Goal: Task Accomplishment & Management: Manage account settings

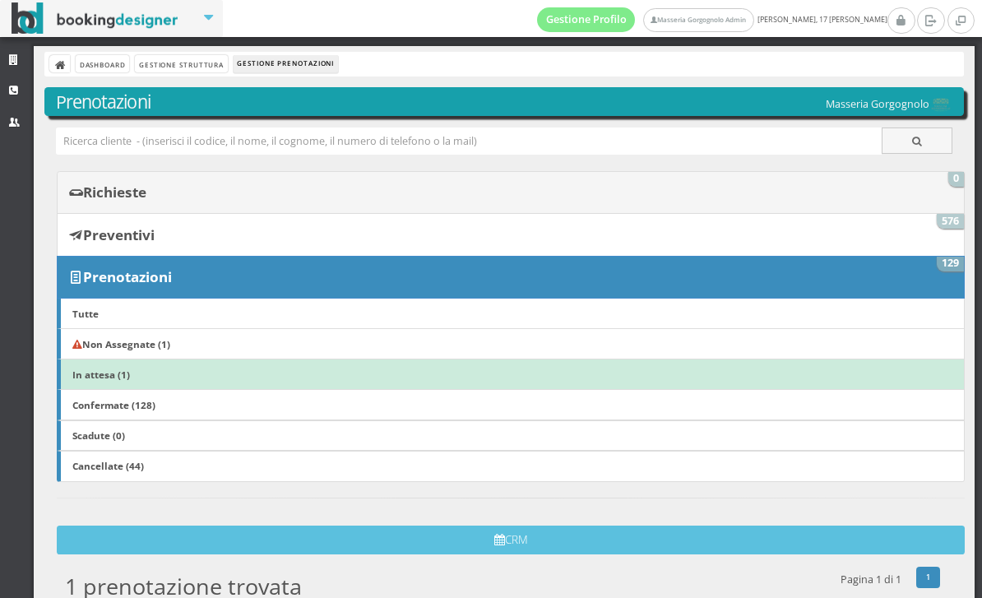
click at [159, 176] on link "Richieste 0" at bounding box center [511, 192] width 908 height 43
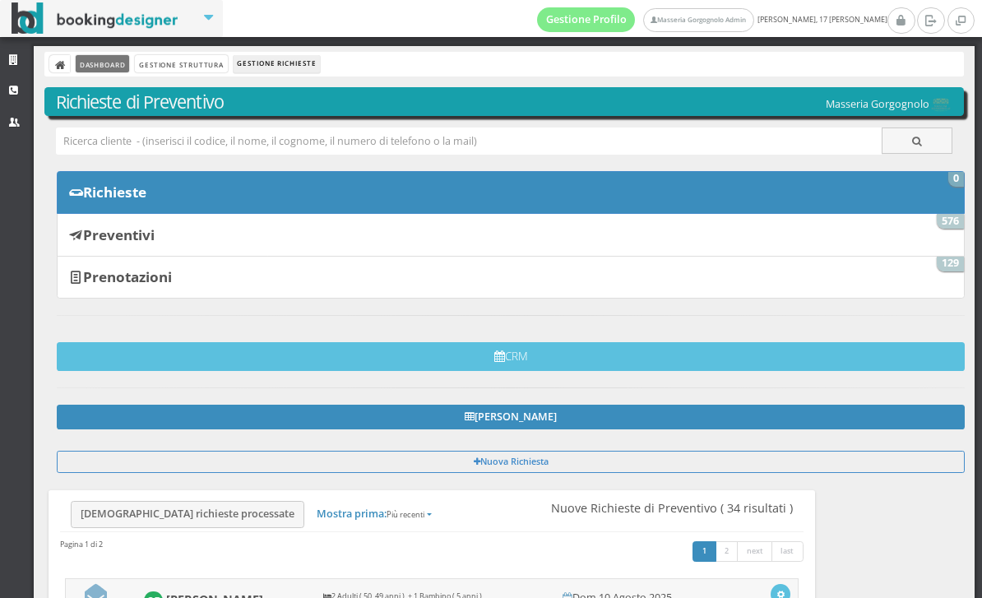
click at [81, 62] on link "Dashboard" at bounding box center [102, 63] width 53 height 17
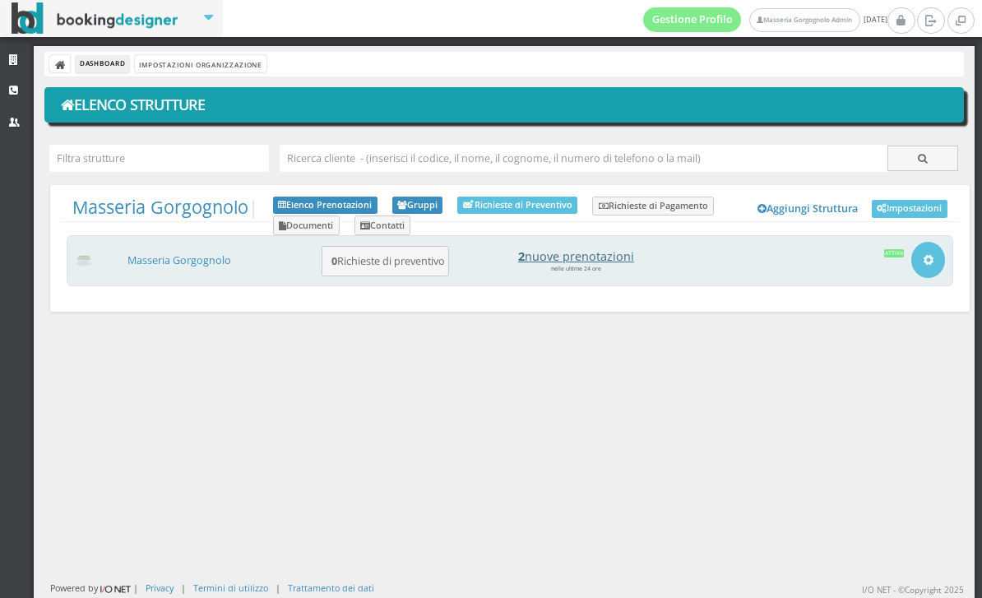
click at [609, 259] on h4 "2 nuove prenotazioni" at bounding box center [575, 256] width 229 height 14
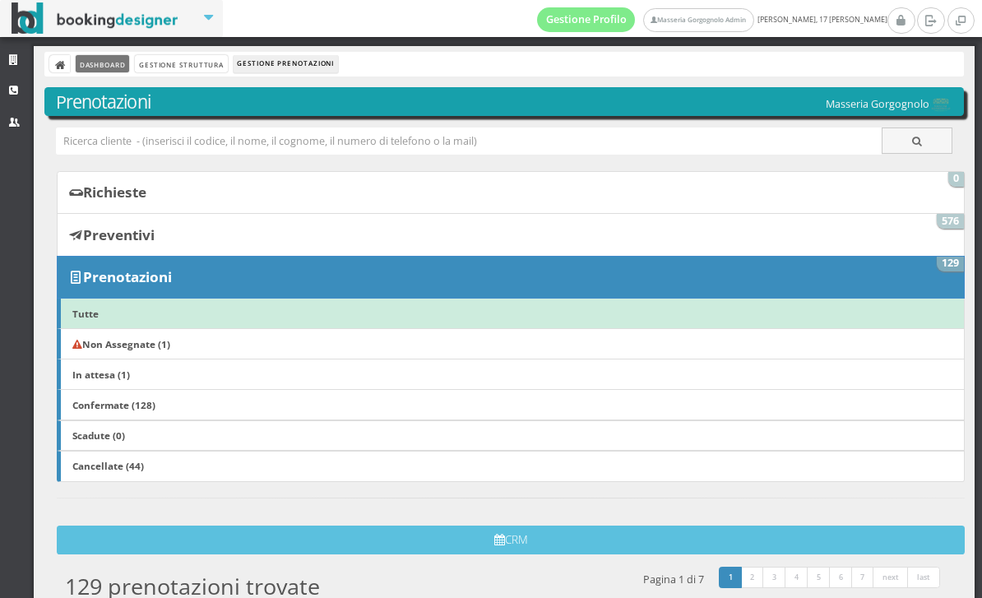
click at [92, 70] on link "Dashboard" at bounding box center [102, 63] width 53 height 17
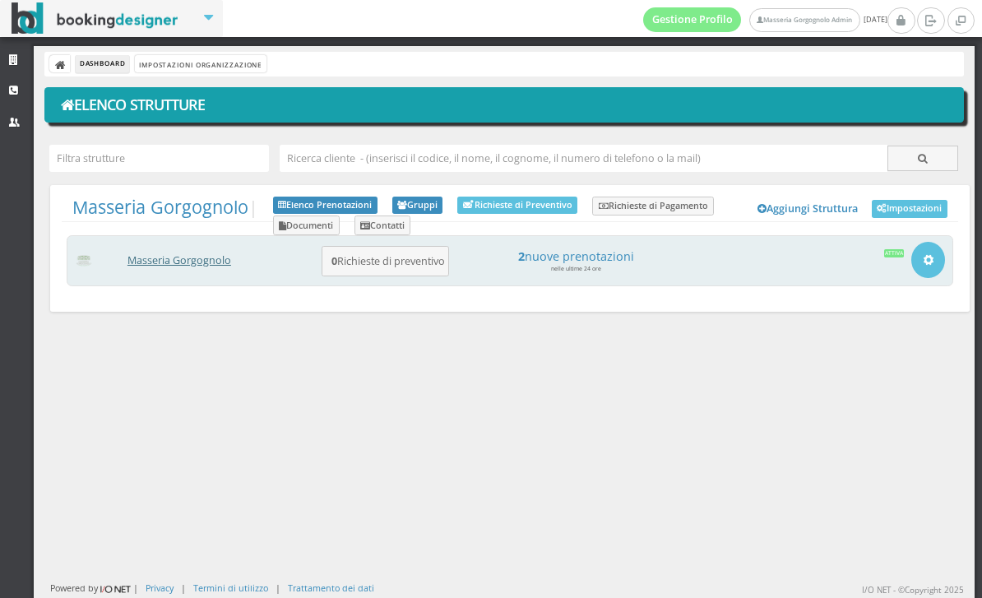
click at [196, 261] on link "Masseria Gorgognolo" at bounding box center [179, 260] width 104 height 14
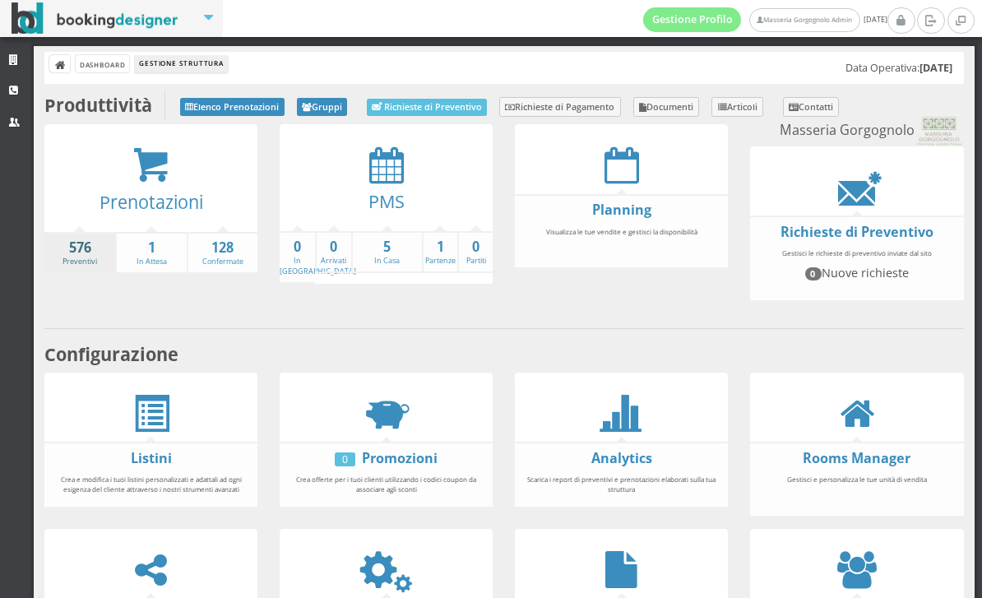
click at [92, 238] on strong "576" at bounding box center [79, 247] width 71 height 19
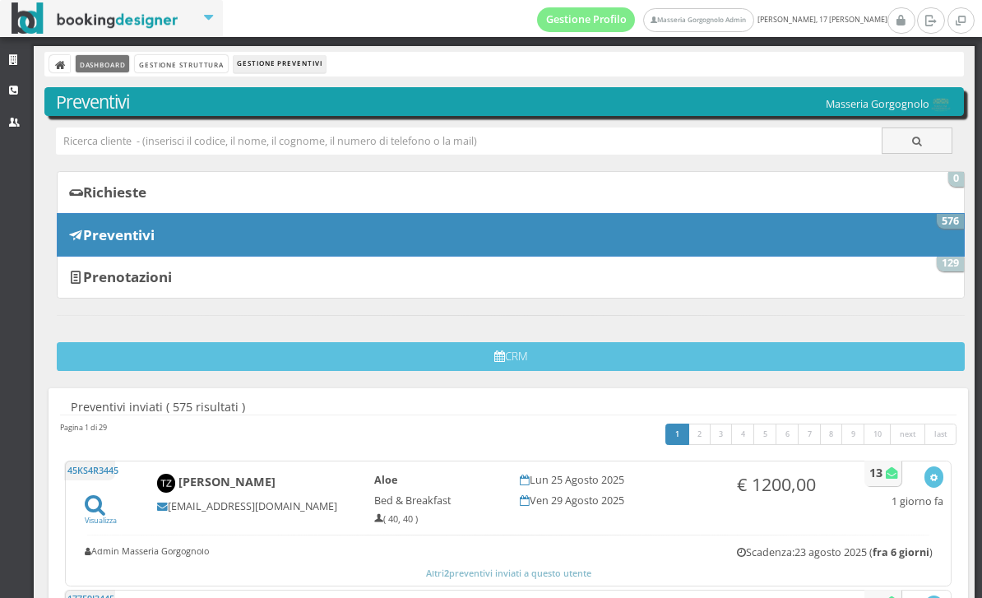
click at [115, 71] on link "Dashboard" at bounding box center [102, 63] width 53 height 17
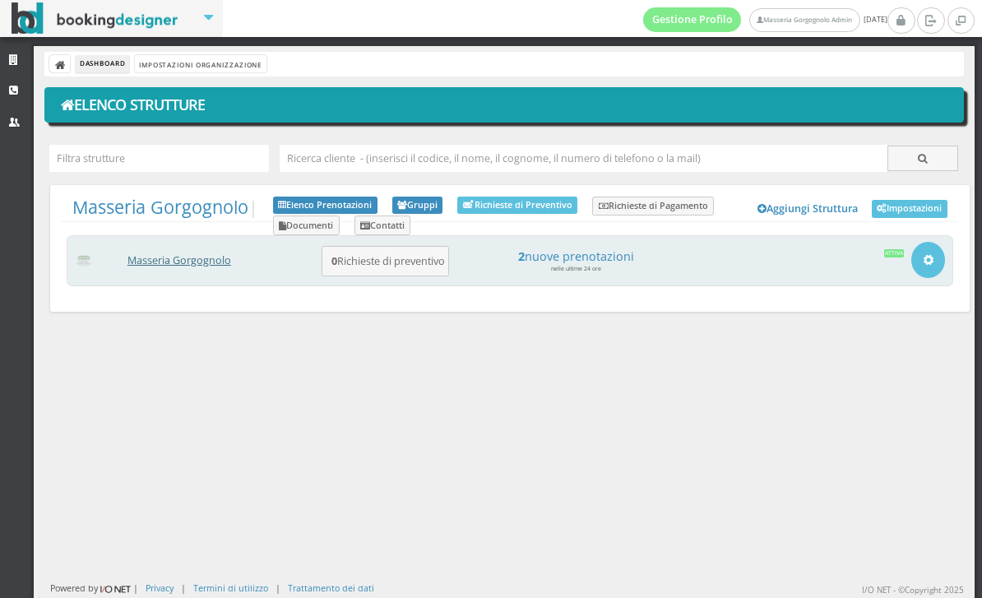
click at [201, 267] on link "Masseria Gorgognolo" at bounding box center [179, 260] width 104 height 14
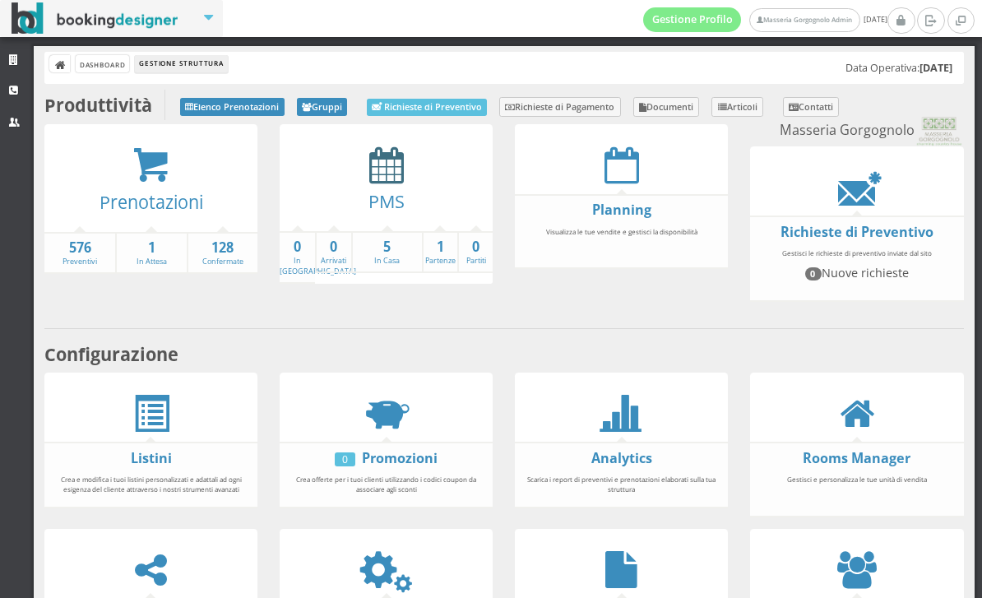
click at [382, 171] on icon at bounding box center [386, 164] width 35 height 37
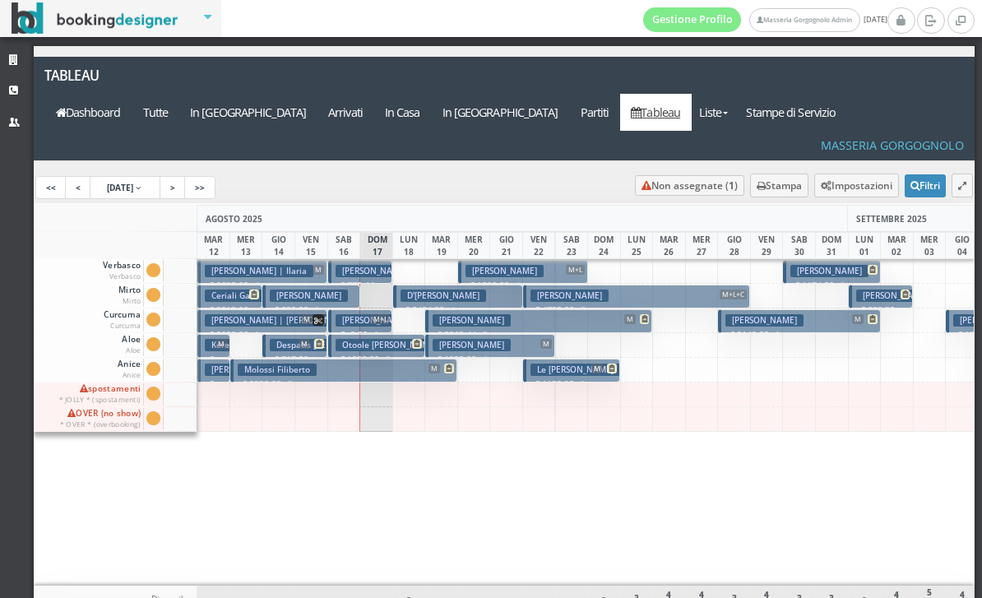
click at [456, 289] on h3 "D'[PERSON_NAME]" at bounding box center [443, 295] width 86 height 12
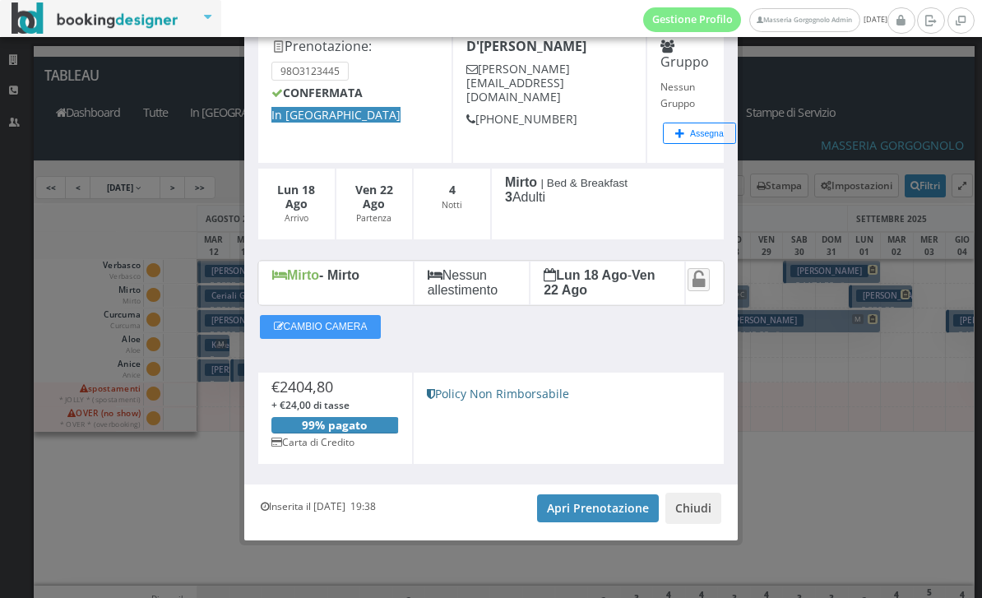
scroll to position [96, 0]
click at [597, 501] on link "Apri Prenotazione" at bounding box center [598, 508] width 122 height 28
click at [697, 511] on button "Chiudi" at bounding box center [693, 508] width 56 height 31
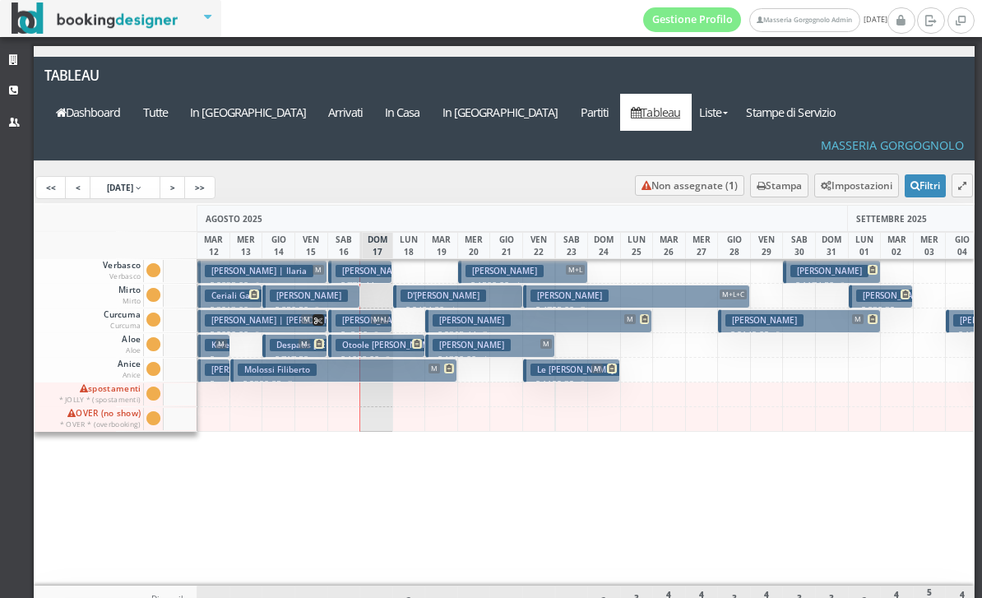
click at [447, 314] on h3 "Patel Bhavick" at bounding box center [472, 320] width 78 height 12
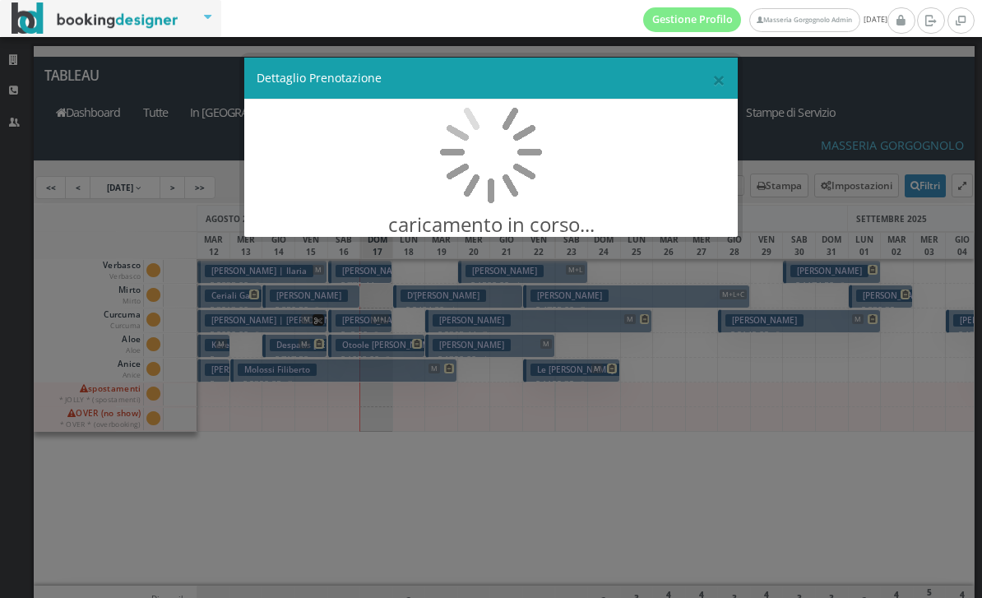
scroll to position [0, 0]
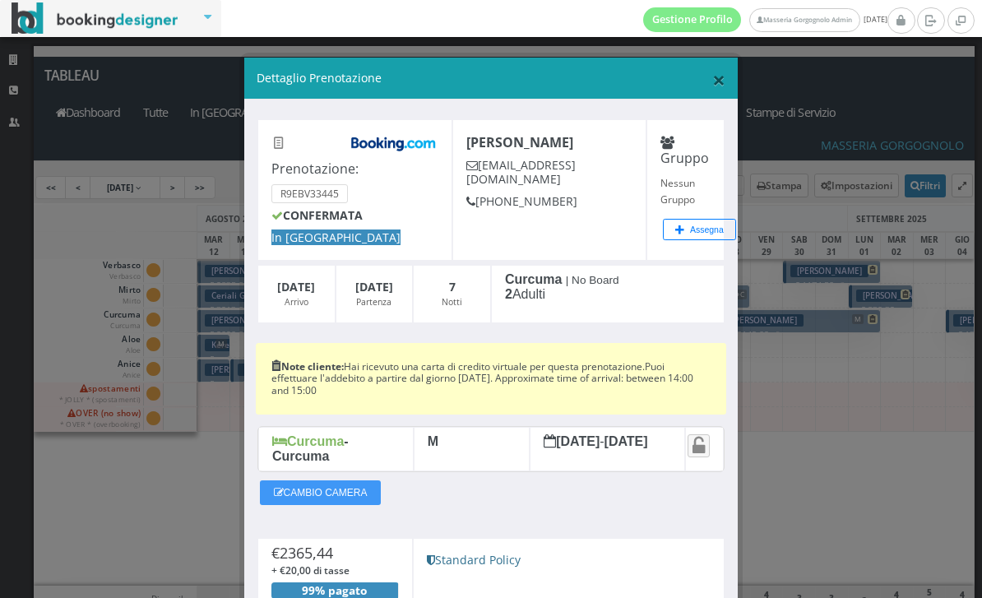
click at [721, 87] on span "×" at bounding box center [718, 79] width 13 height 31
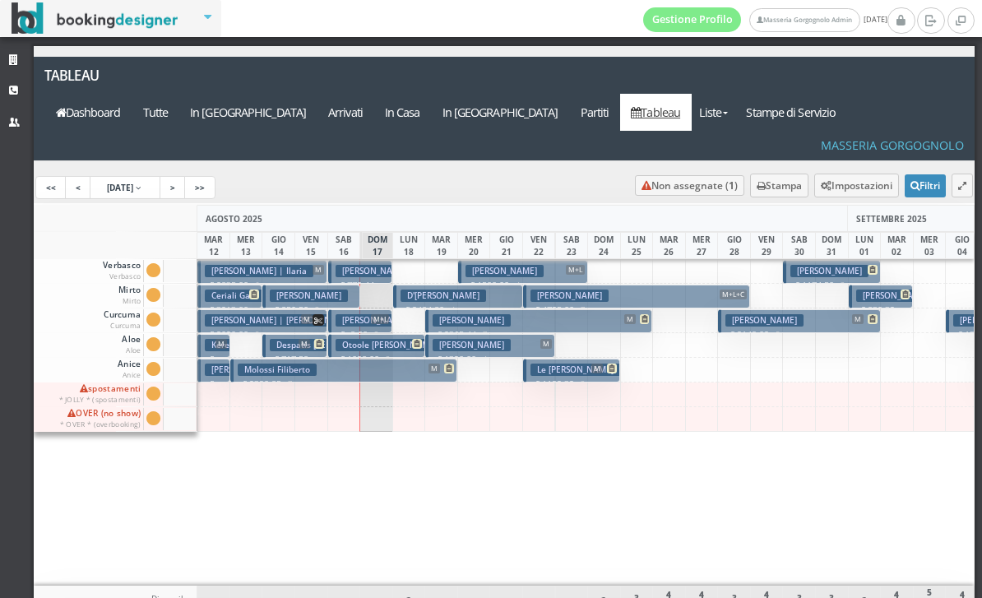
click at [506, 334] on button "Elliott Sophia M € 1320.00 4 notti 2 Adulti" at bounding box center [490, 346] width 130 height 24
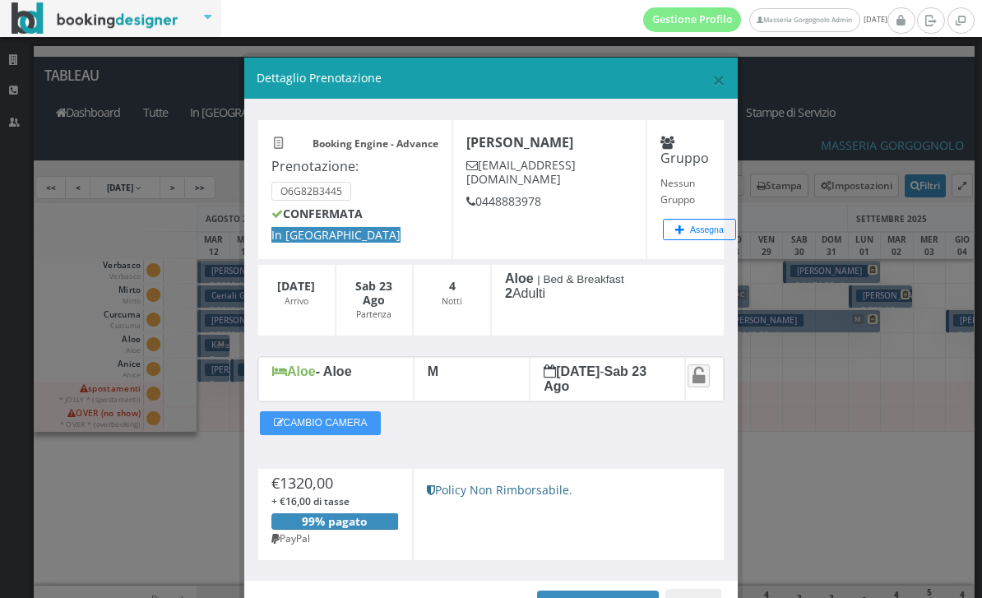
scroll to position [49, 0]
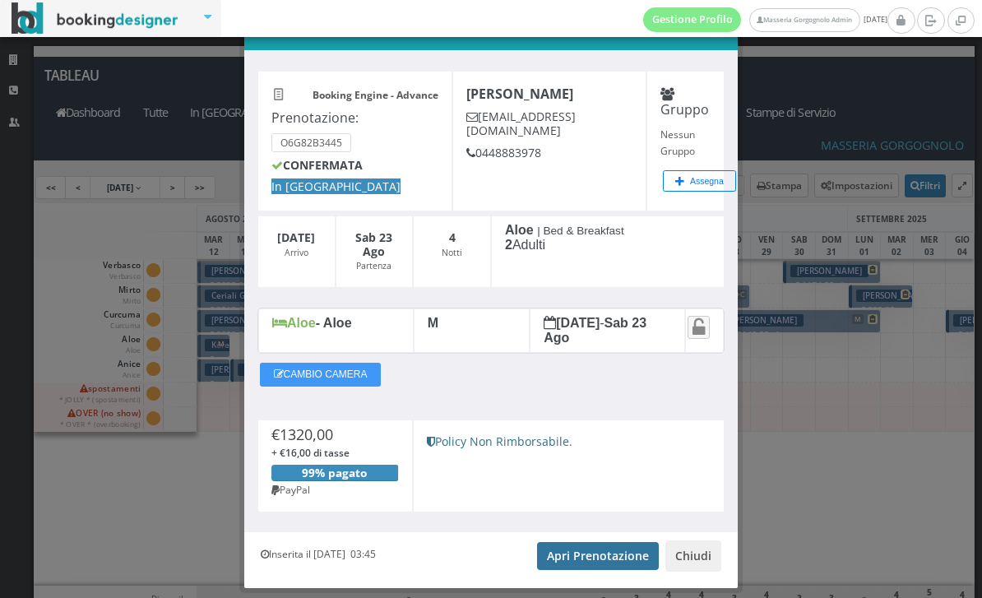
click at [574, 566] on link "Apri Prenotazione" at bounding box center [598, 556] width 122 height 28
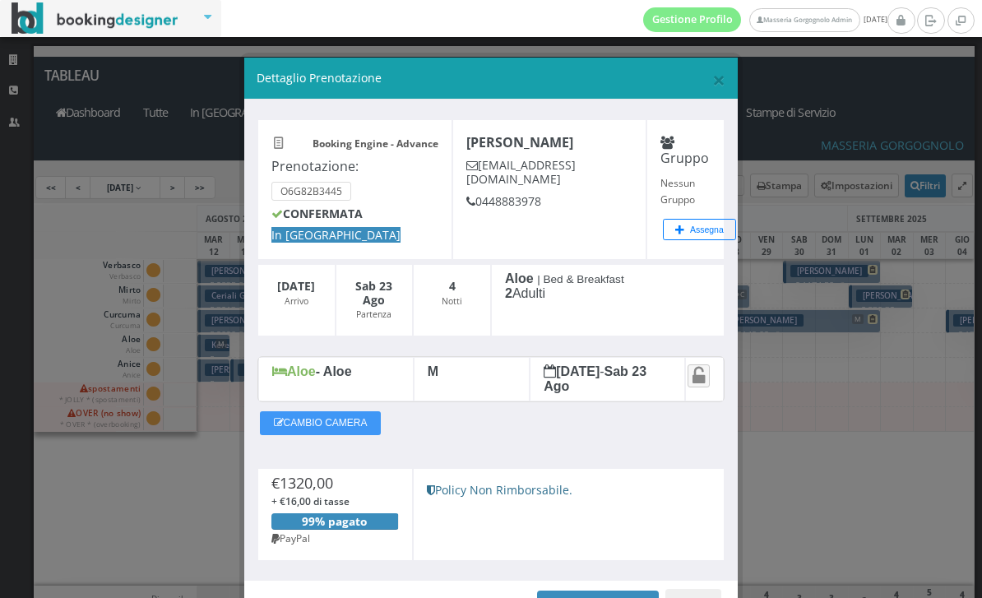
scroll to position [0, 0]
click at [725, 82] on div "× Dettaglio Prenotazione" at bounding box center [490, 79] width 493 height 42
click at [719, 85] on span "×" at bounding box center [718, 79] width 13 height 31
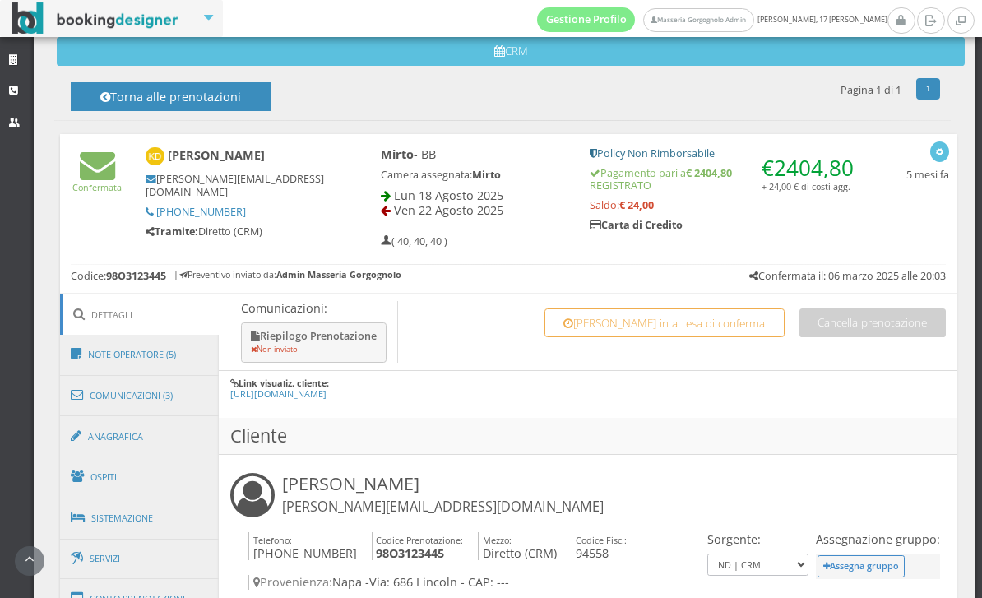
scroll to position [563, 0]
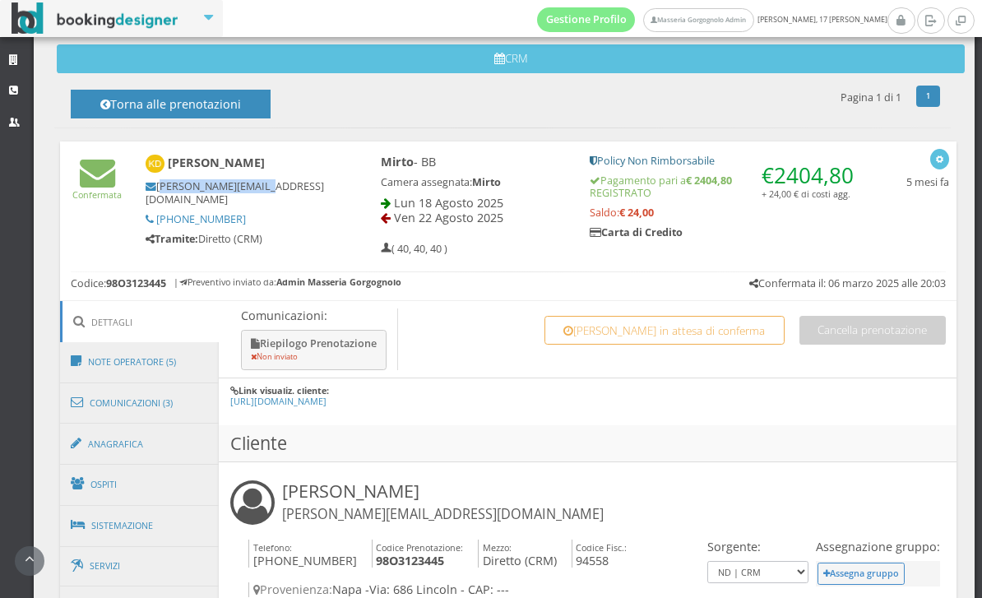
click at [536, 257] on div "Mirto - BB Camera assegnata: Mirto Lun 18 Agosto 2025 Ven 22 Agosto 2025 ( 40, …" at bounding box center [620, 204] width 523 height 115
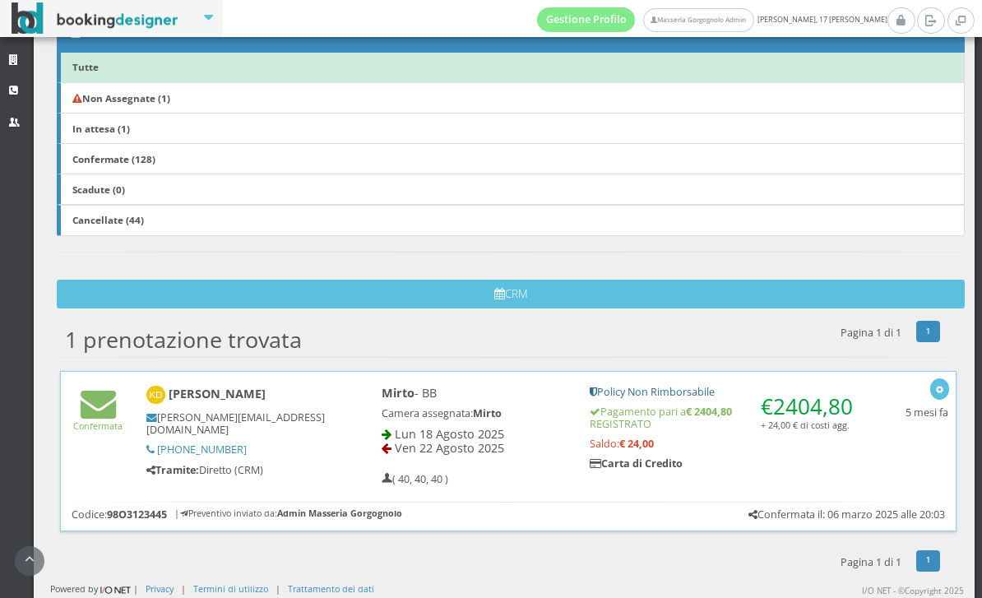
scroll to position [308, 0]
click at [233, 387] on b "Kevin D'Adamo" at bounding box center [217, 394] width 97 height 16
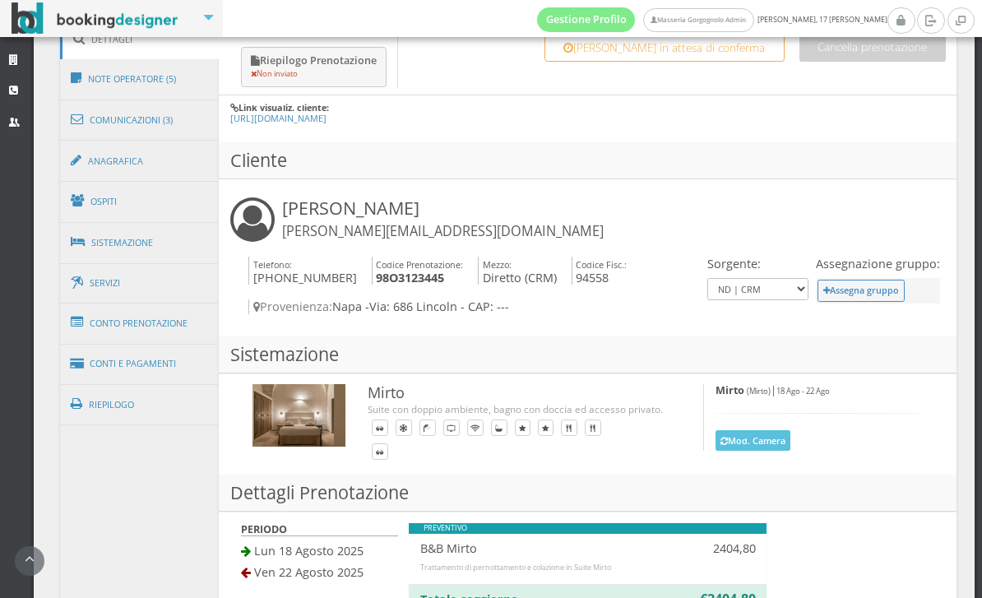
scroll to position [910, 0]
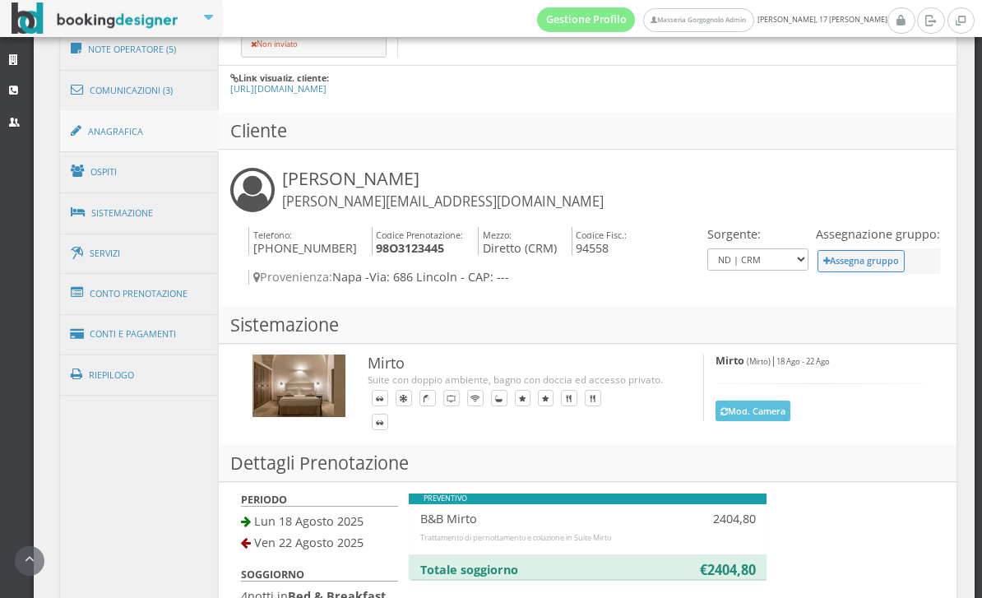
click at [169, 136] on link "Anagrafica" at bounding box center [140, 131] width 160 height 43
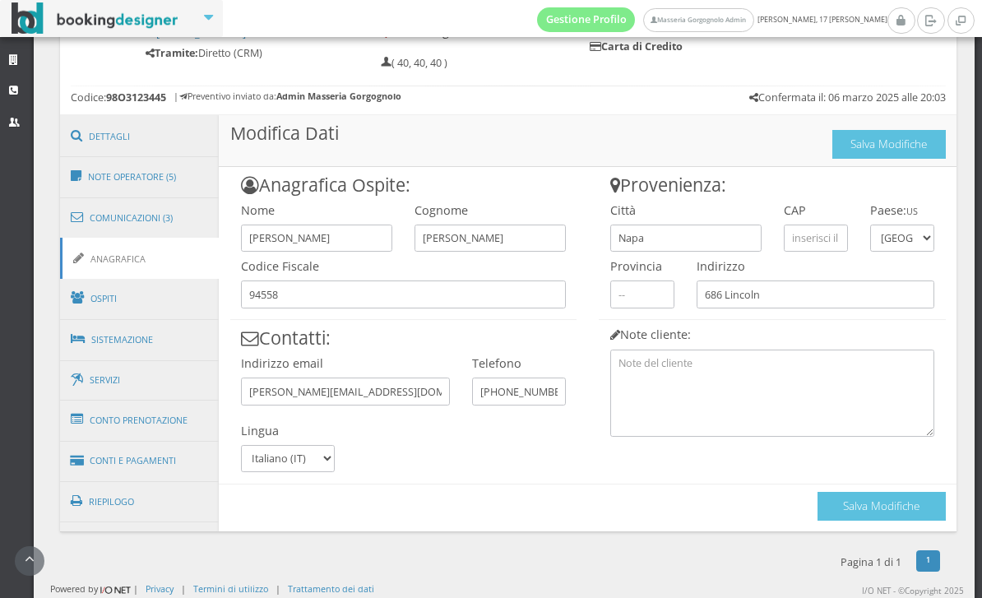
click at [499, 465] on div "Anagrafica Ospite: Nome Kevin Cognome D'Adamo Codice Fiscale 94558 Contatti: In…" at bounding box center [403, 320] width 369 height 306
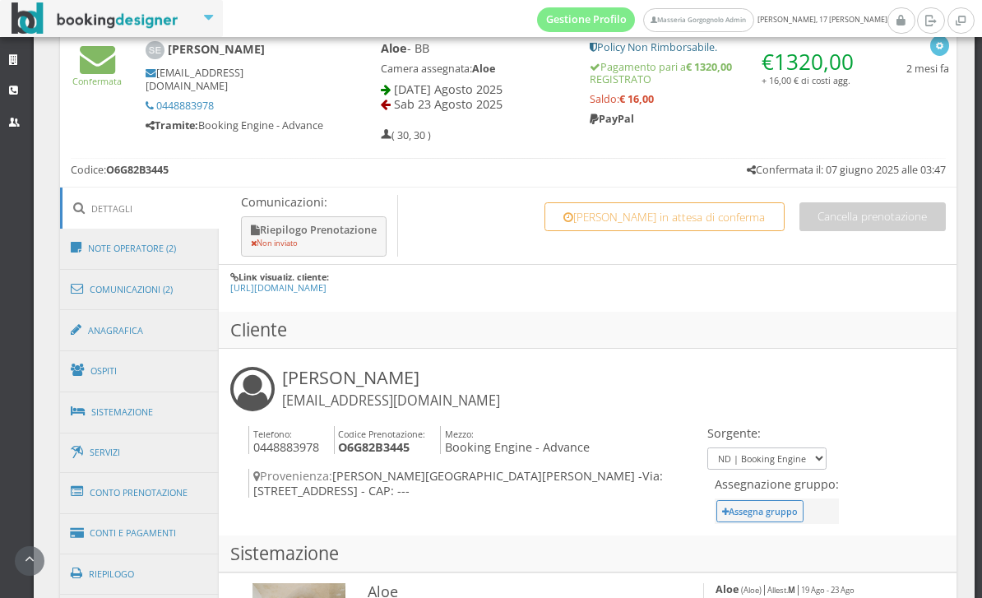
scroll to position [711, 0]
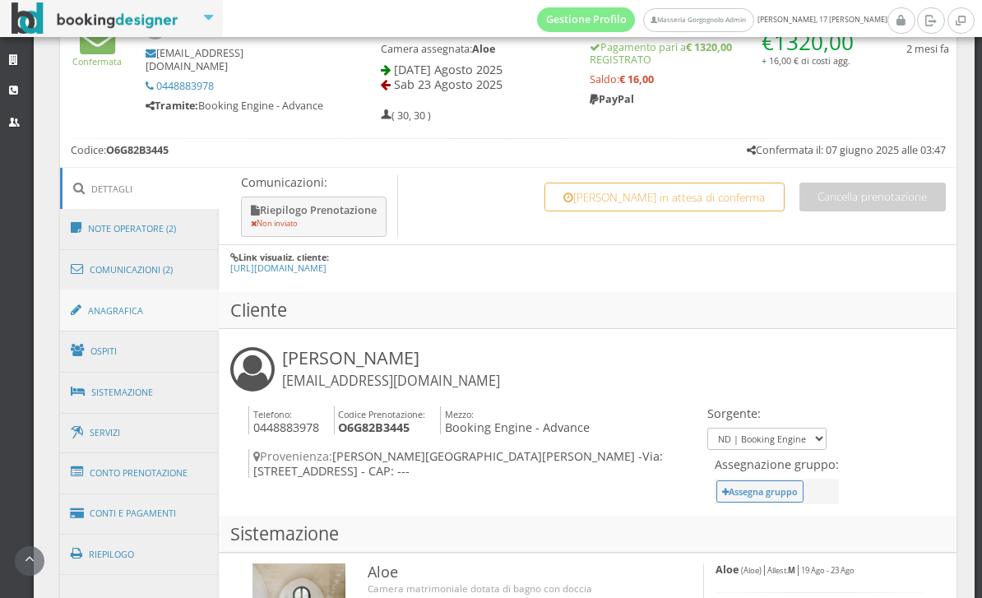
click at [131, 314] on link "Anagrafica" at bounding box center [140, 310] width 160 height 43
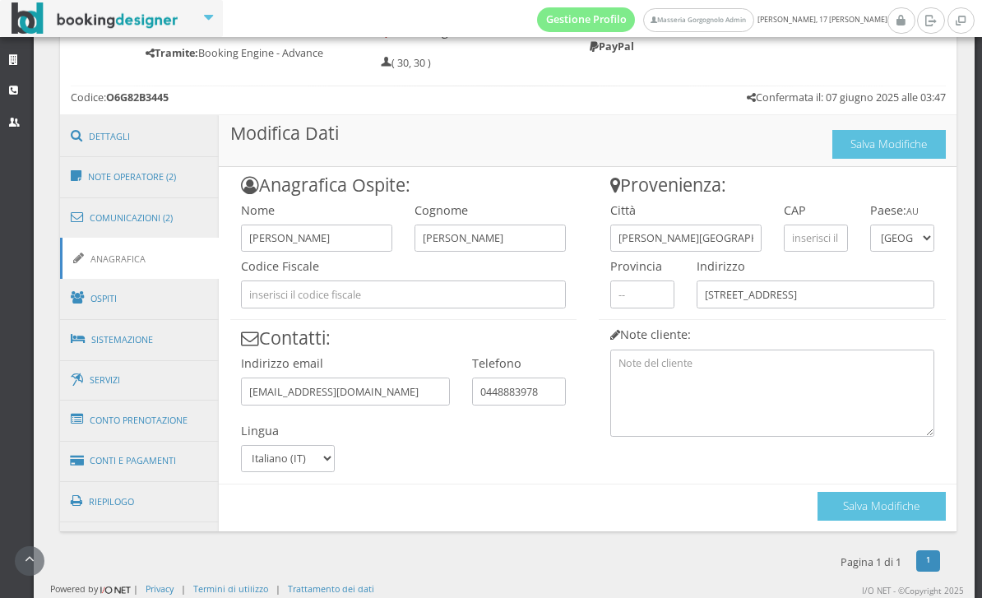
scroll to position [773, 0]
drag, startPoint x: 706, startPoint y: 237, endPoint x: 608, endPoint y: 239, distance: 98.7
click at [608, 239] on div "Città Clifton Hill" at bounding box center [686, 224] width 174 height 57
drag, startPoint x: 673, startPoint y: 238, endPoint x: 617, endPoint y: 234, distance: 56.0
click at [617, 234] on input "Clifton Hill" at bounding box center [685, 238] width 151 height 27
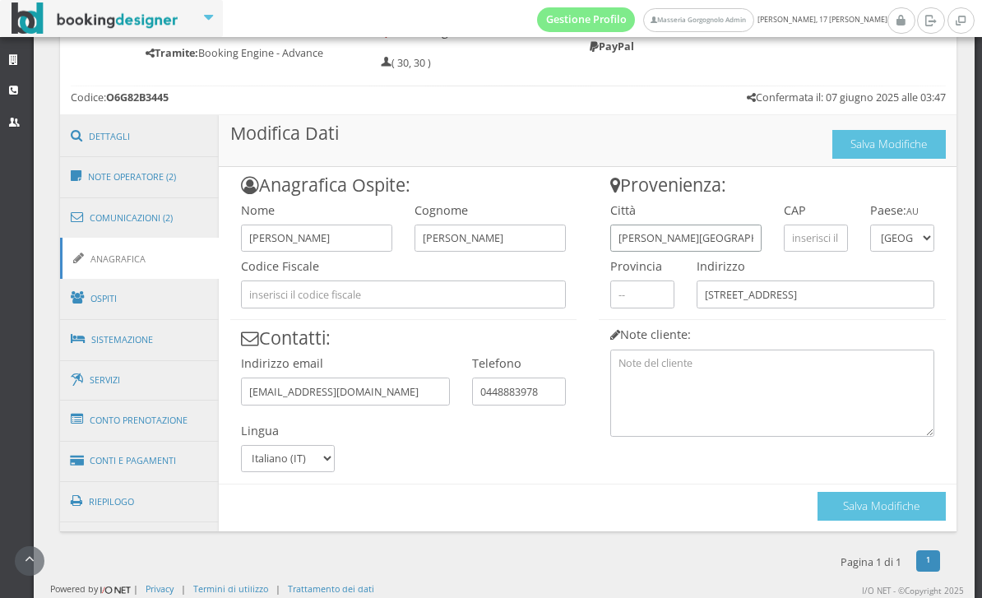
click at [946, 159] on button "Salva Modifiche" at bounding box center [888, 144] width 113 height 29
click at [549, 389] on html "Gestione Profilo Masseria Gorgognolo Admin domenica, 17 agosto Strutture CRM Ut…" at bounding box center [491, 299] width 982 height 598
click at [550, 390] on input "0448883978" at bounding box center [518, 390] width 93 height 27
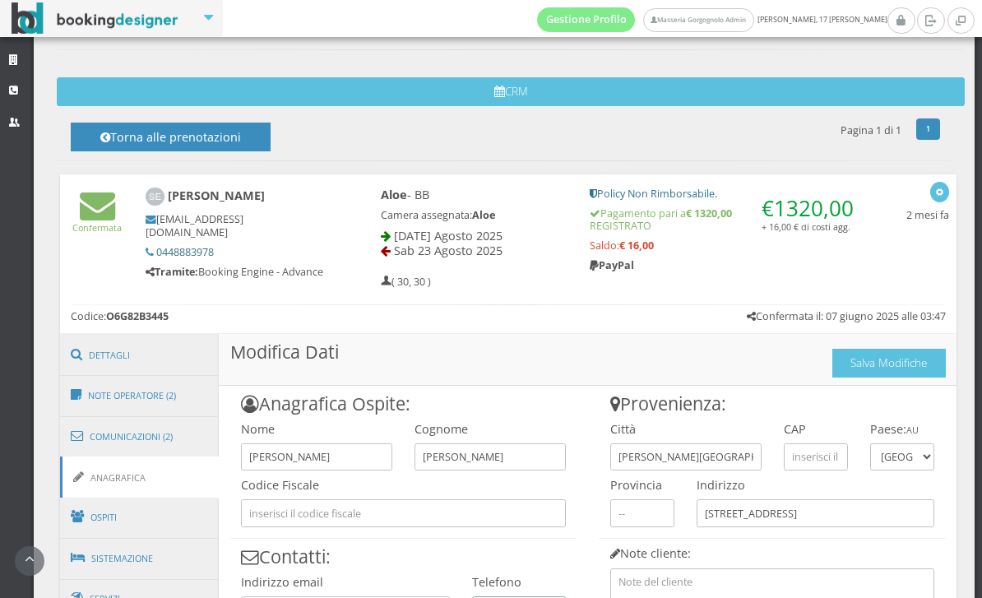
scroll to position [502, 0]
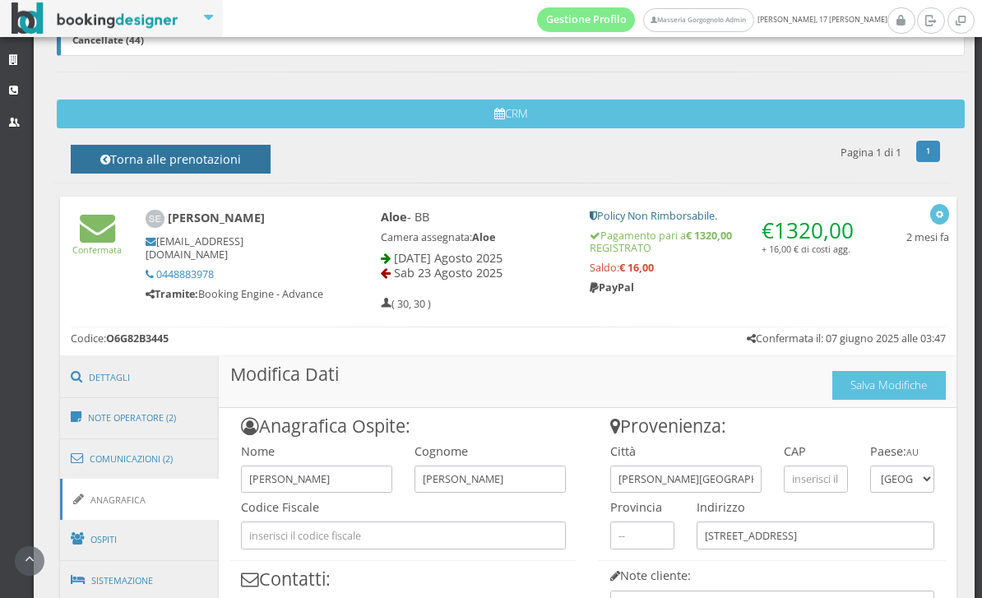
click at [214, 158] on h4 "Torna alle prenotazioni" at bounding box center [170, 164] width 163 height 25
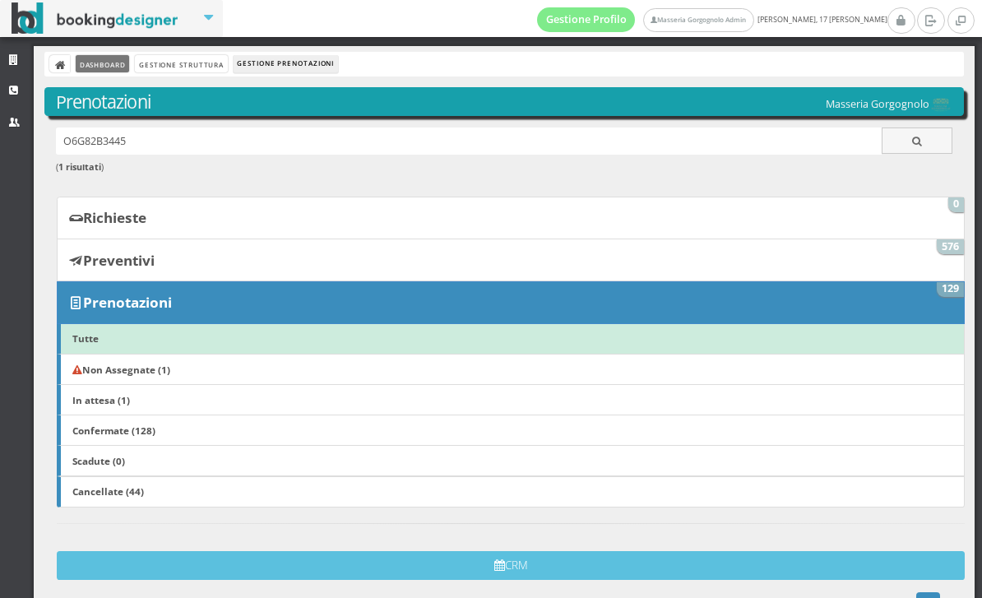
scroll to position [0, 0]
click at [118, 69] on link "Dashboard" at bounding box center [102, 63] width 53 height 17
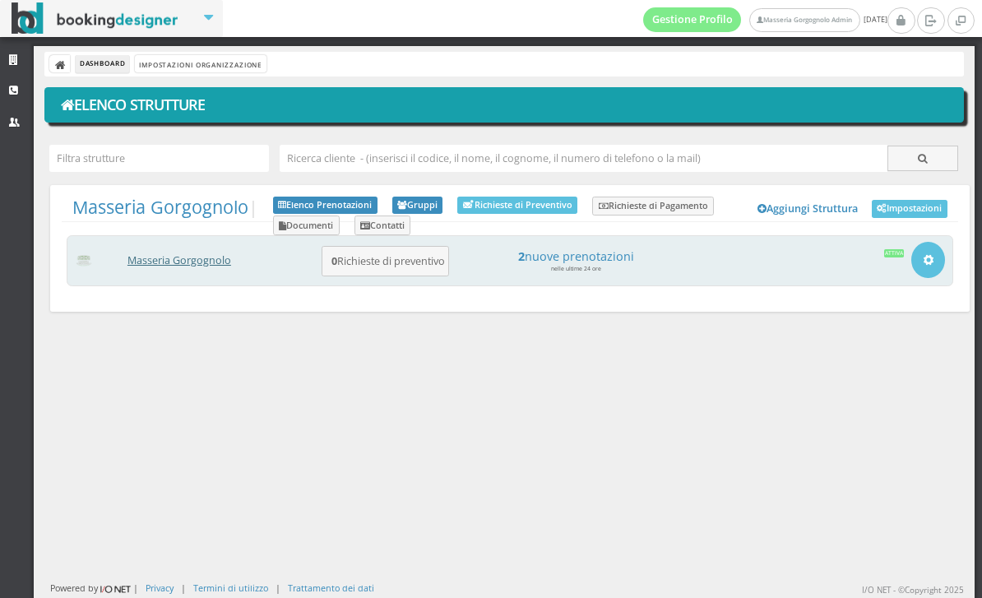
click at [231, 257] on link "Masseria Gorgognolo" at bounding box center [179, 260] width 104 height 14
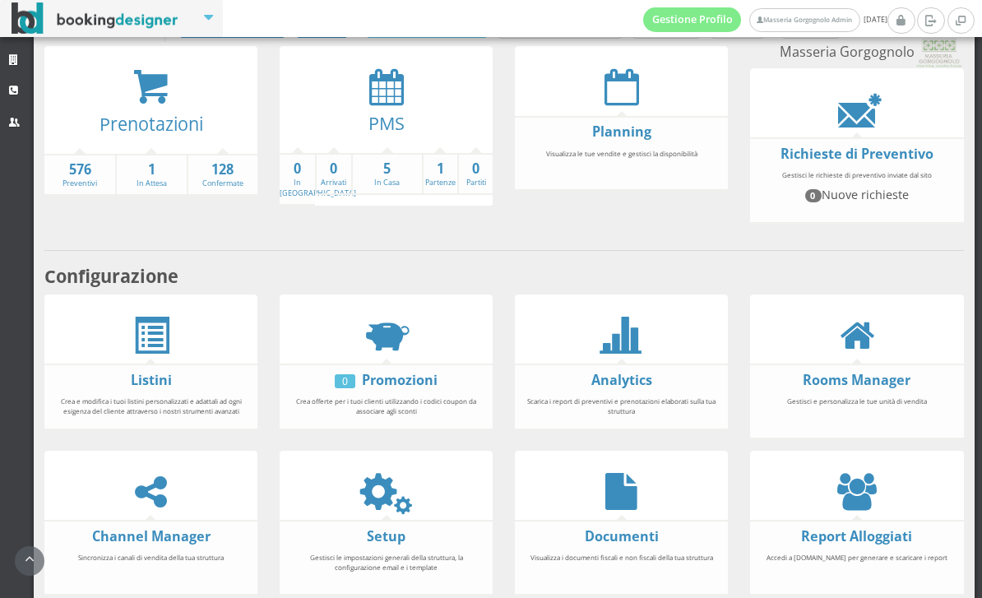
scroll to position [93, 0]
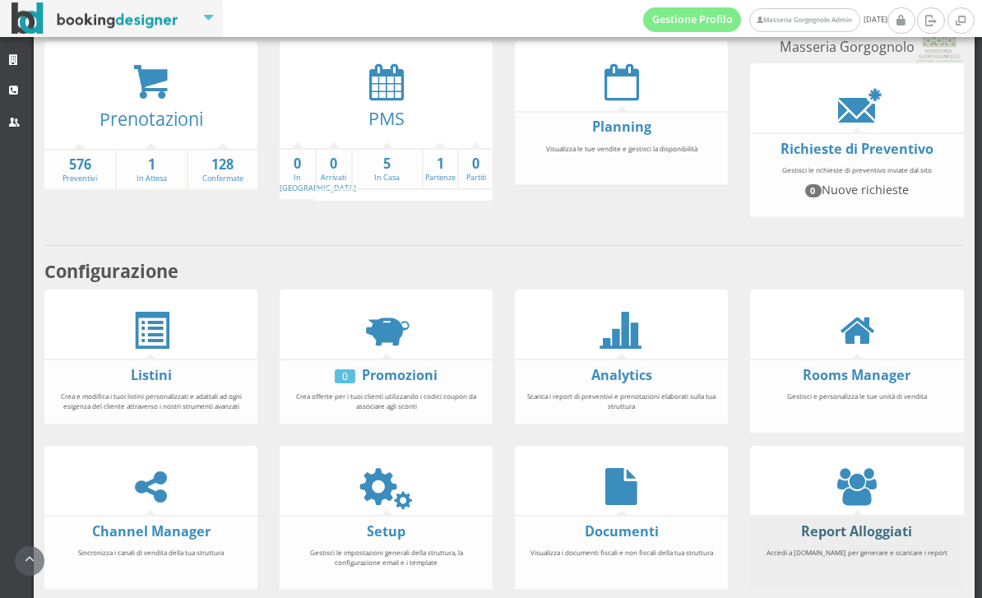
click at [867, 540] on link "Report Alloggiati" at bounding box center [856, 531] width 111 height 18
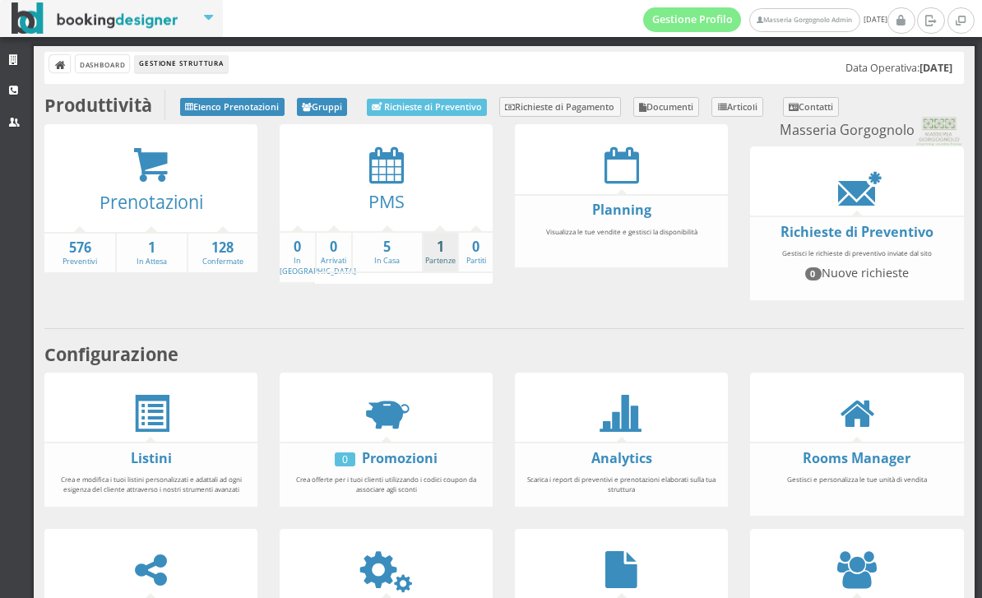
click at [433, 254] on link "1 Partenze" at bounding box center [441, 252] width 34 height 29
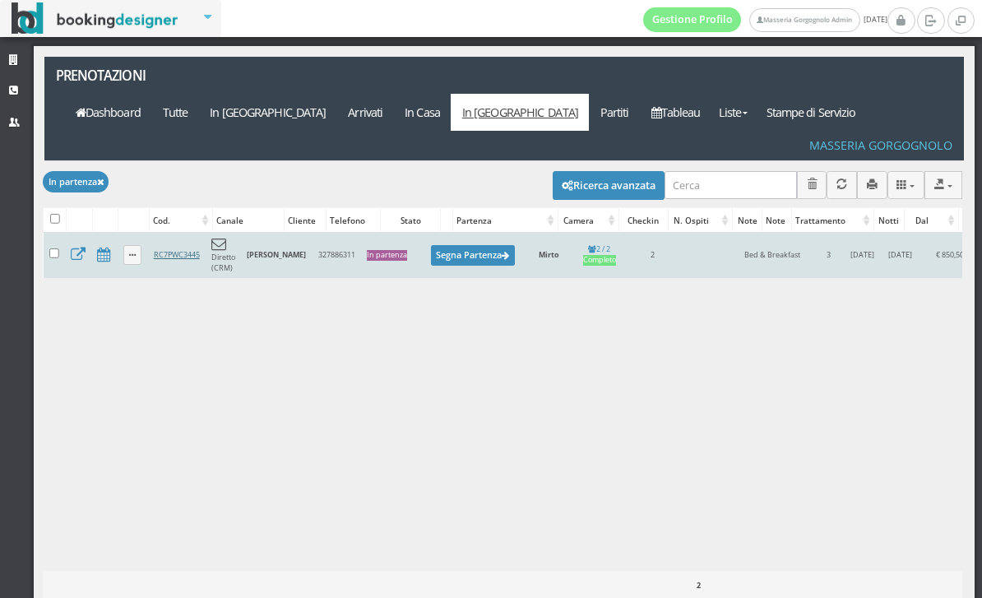
click at [192, 249] on link "RC7PWC3445" at bounding box center [177, 254] width 46 height 11
click at [488, 245] on button "Segna Partenza" at bounding box center [473, 255] width 84 height 21
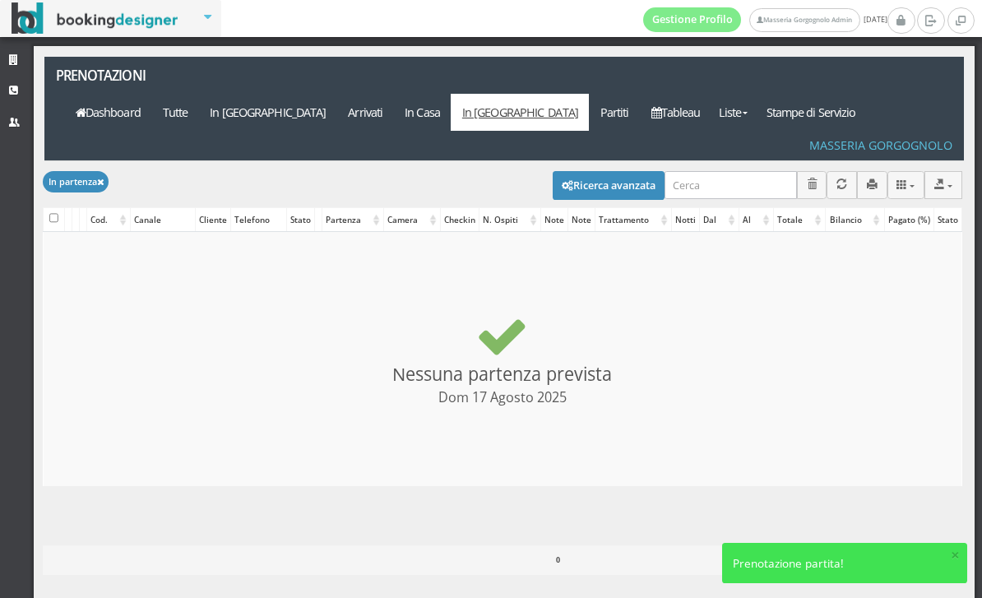
checkbox input "false"
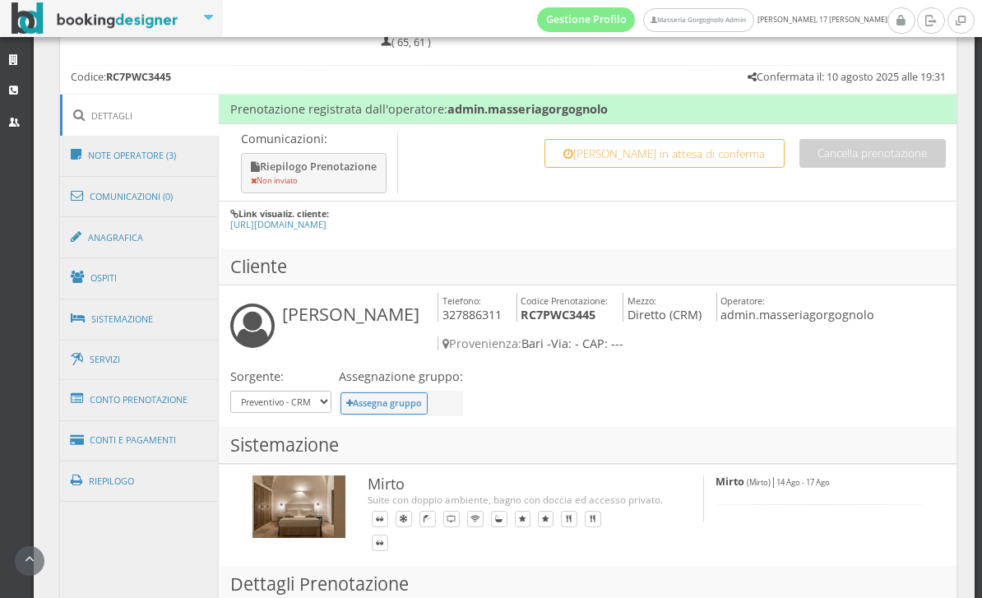
scroll to position [806, 0]
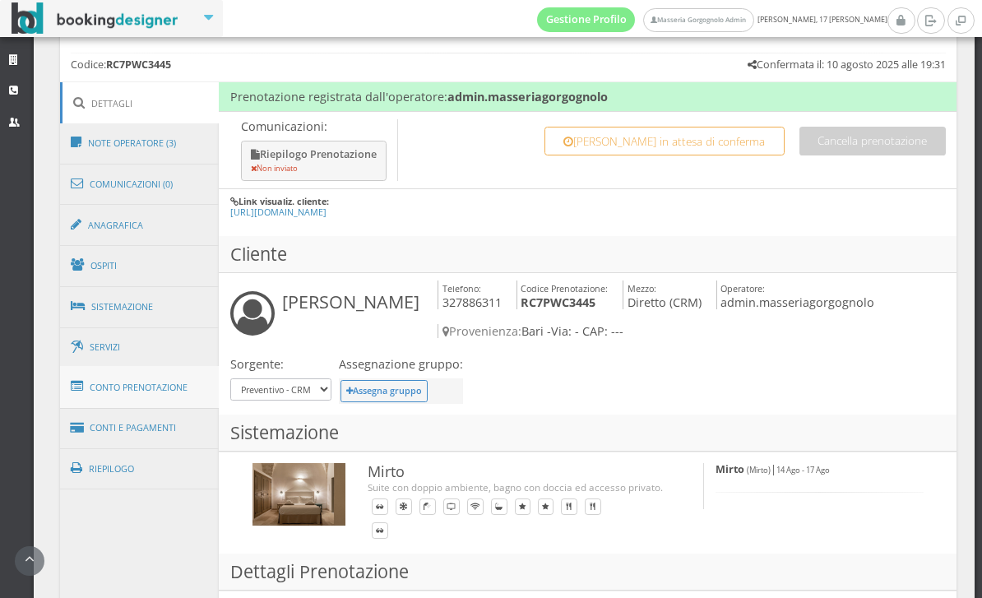
click at [155, 388] on link "Conto Prenotazione" at bounding box center [140, 387] width 160 height 43
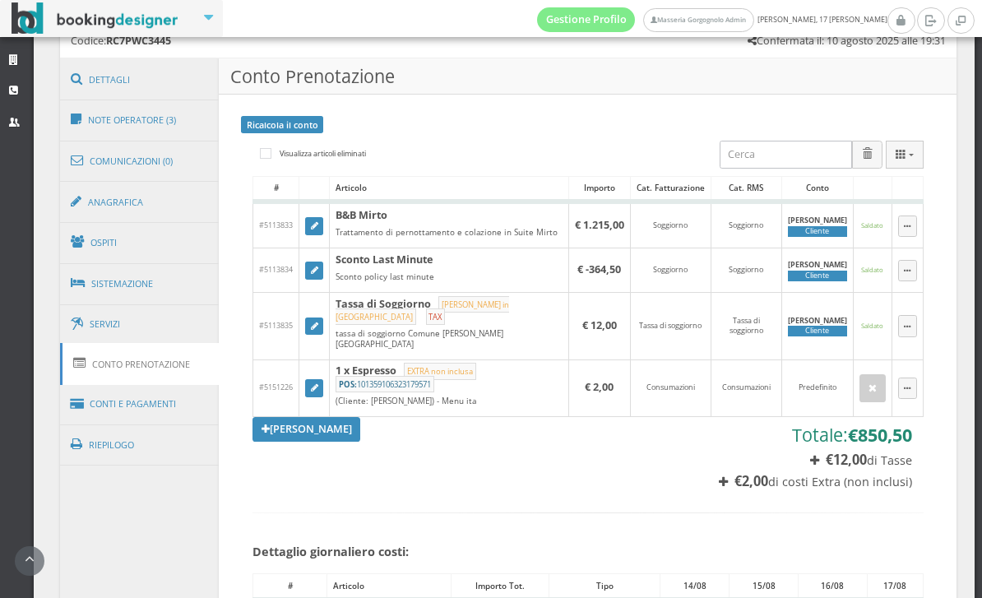
scroll to position [860, 0]
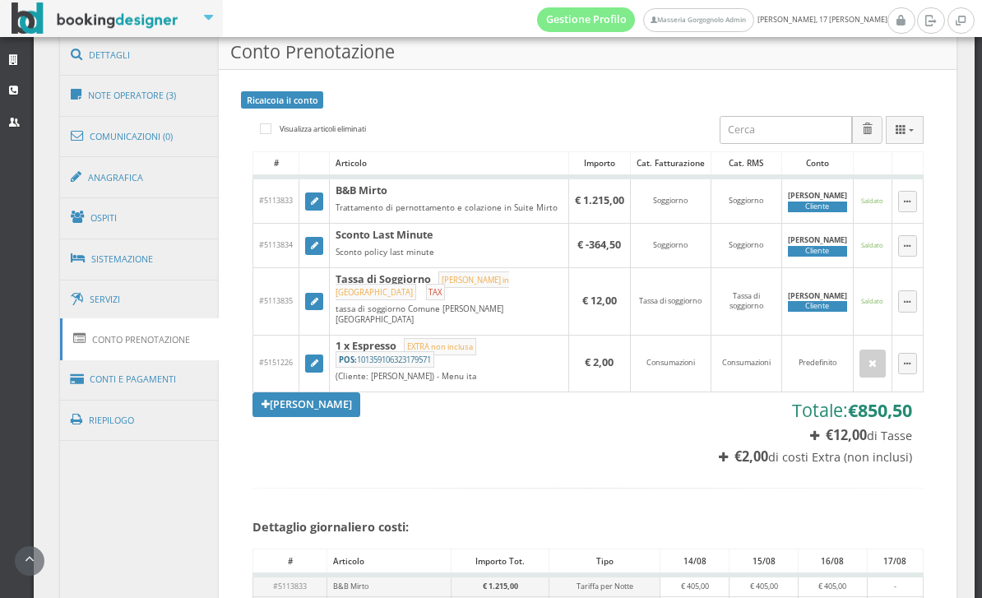
click at [875, 375] on button "button" at bounding box center [872, 364] width 26 height 28
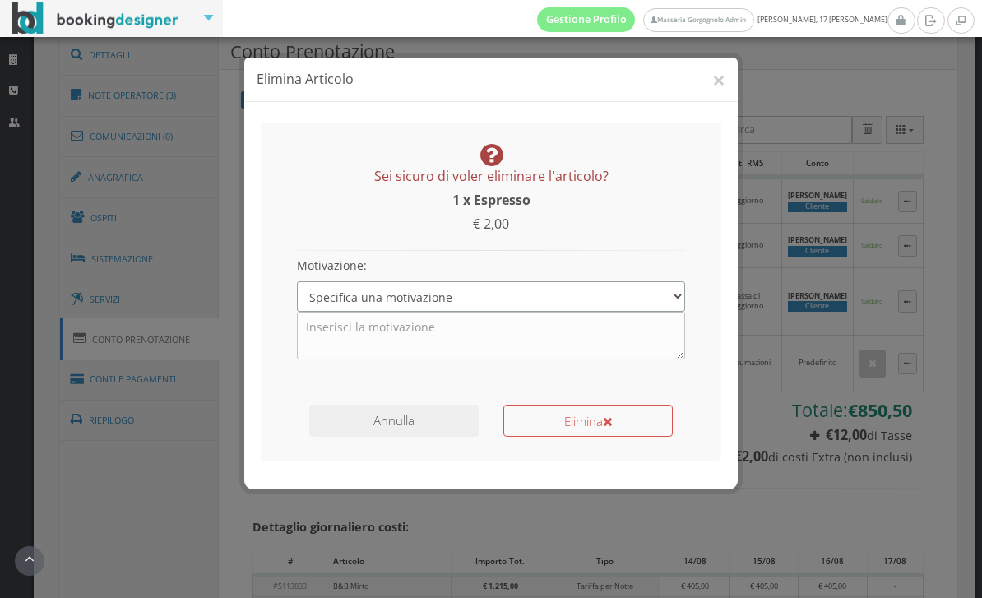
select select "2"
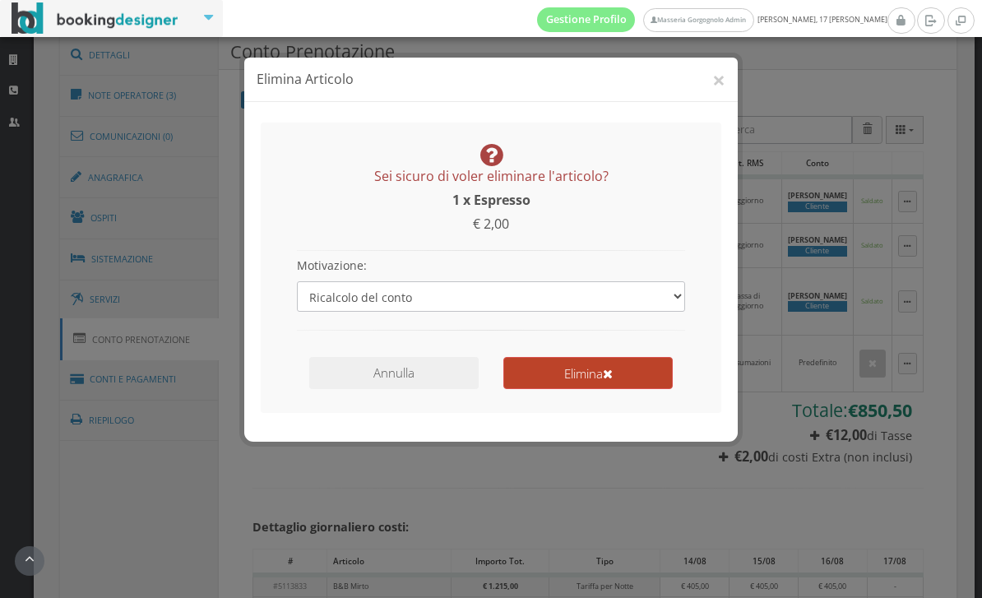
click at [562, 378] on button "Elimina" at bounding box center [587, 373] width 169 height 32
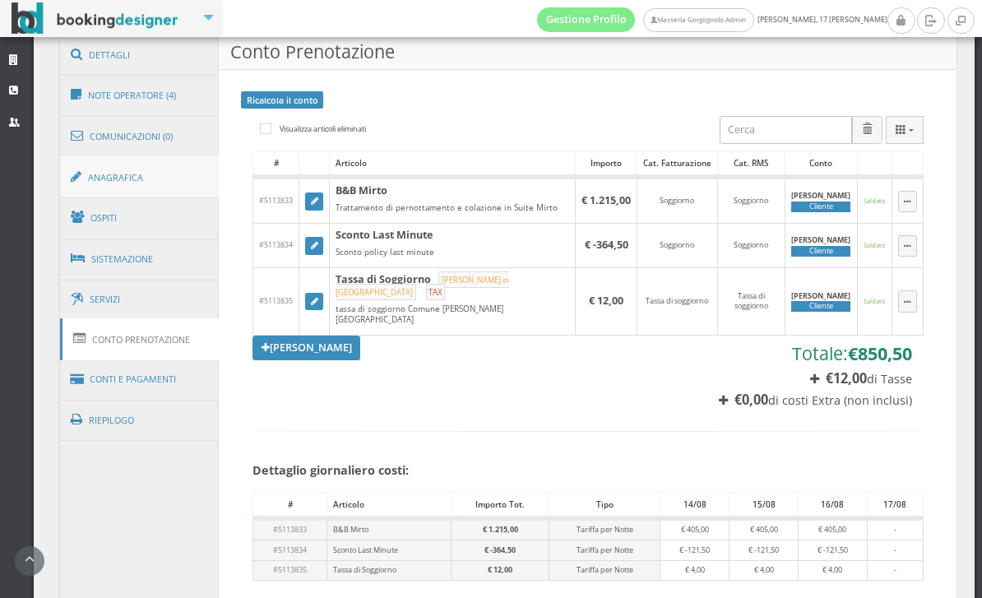
click at [152, 174] on link "Anagrafica" at bounding box center [140, 177] width 160 height 43
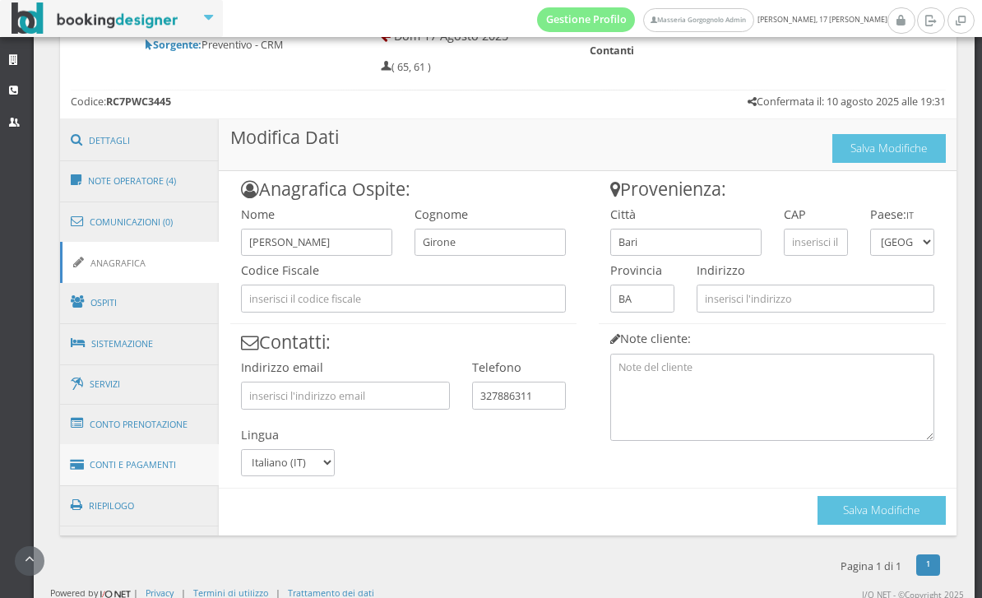
click at [145, 451] on link "Conti e Pagamenti" at bounding box center [140, 465] width 160 height 42
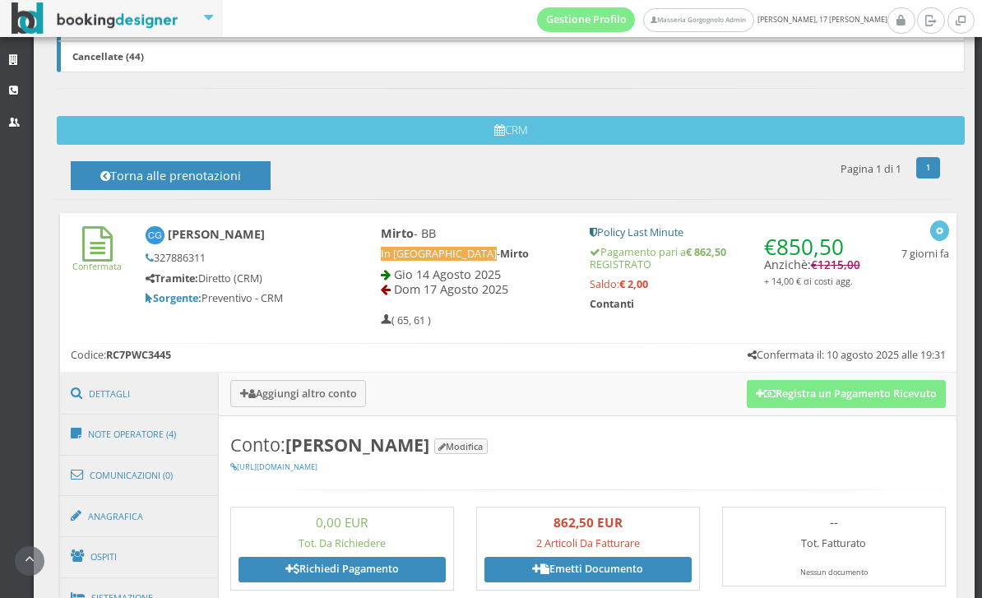
scroll to position [466, 0]
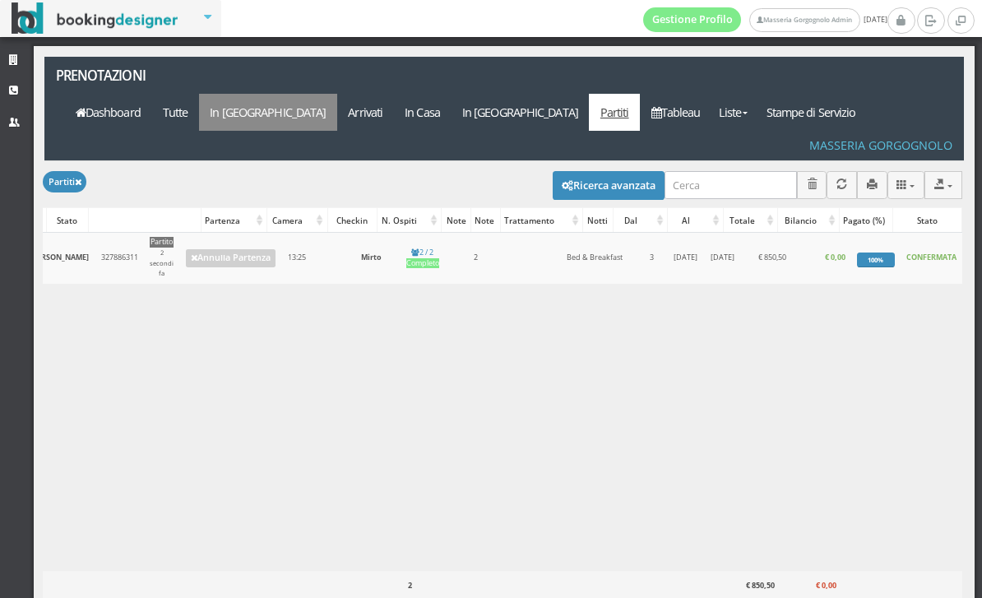
click at [337, 94] on link "In Arrivo" at bounding box center [268, 112] width 138 height 37
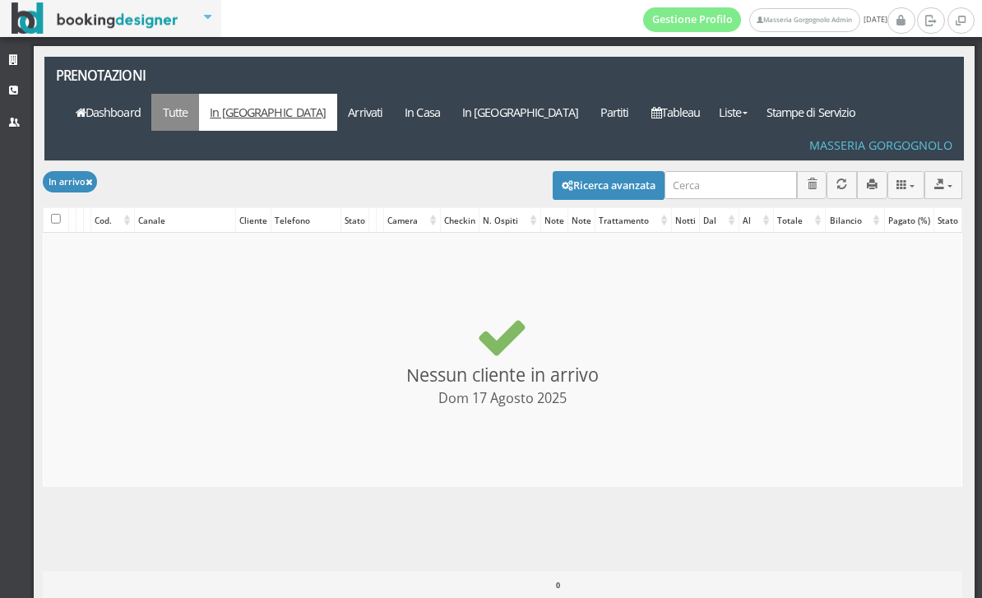
click at [199, 94] on link "Tutte" at bounding box center [175, 112] width 48 height 37
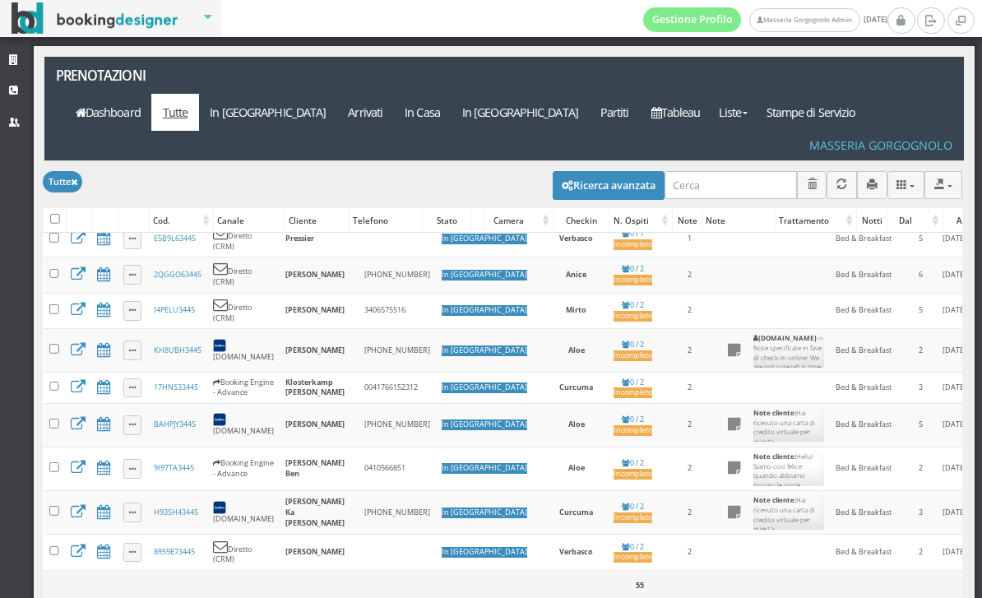
scroll to position [817, 0]
click at [151, 94] on link "Dashboard" at bounding box center [107, 112] width 87 height 37
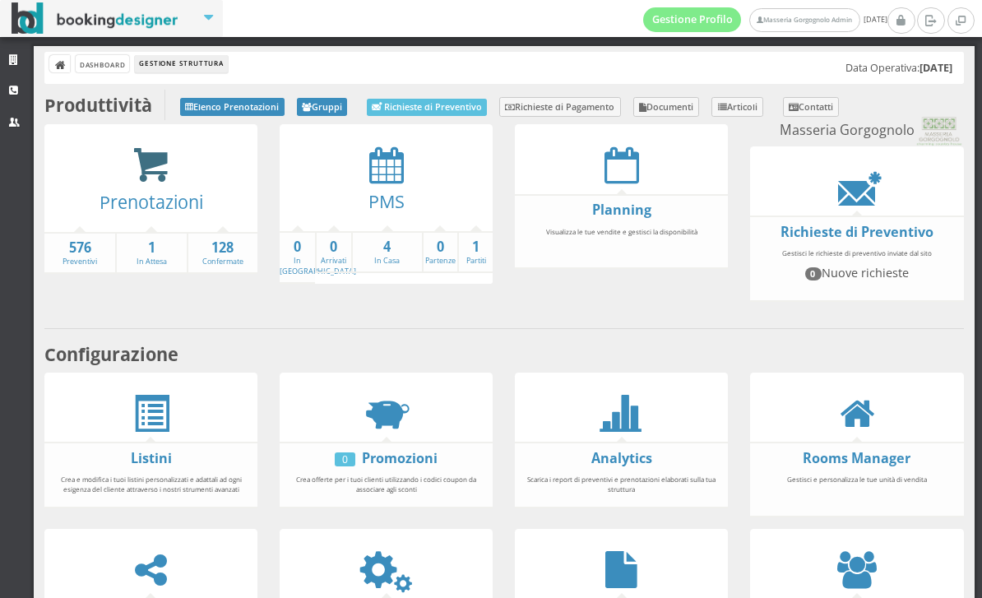
click at [150, 176] on icon at bounding box center [150, 165] width 37 height 38
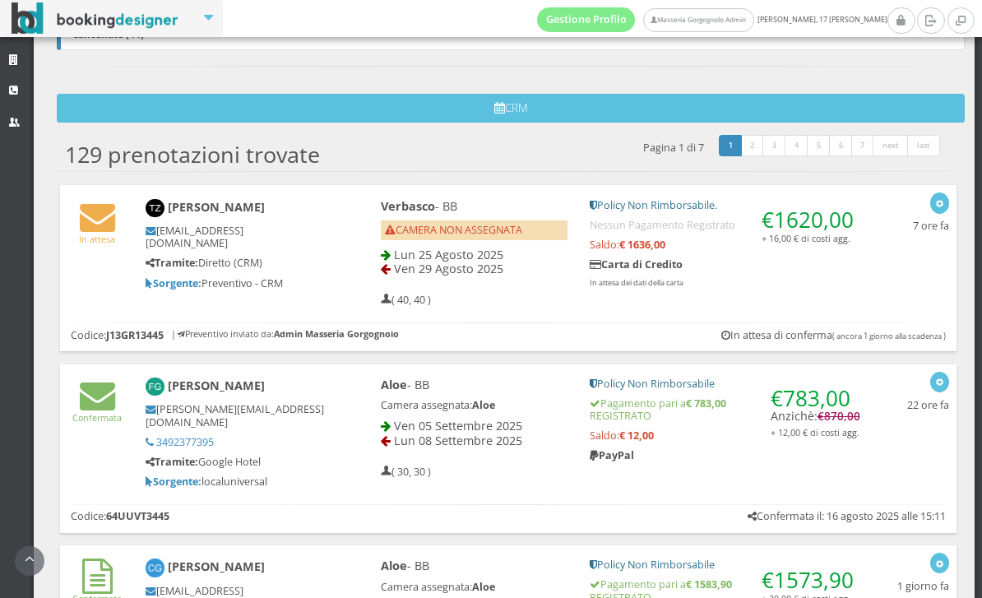
scroll to position [522, 0]
